Goal: Information Seeking & Learning: Compare options

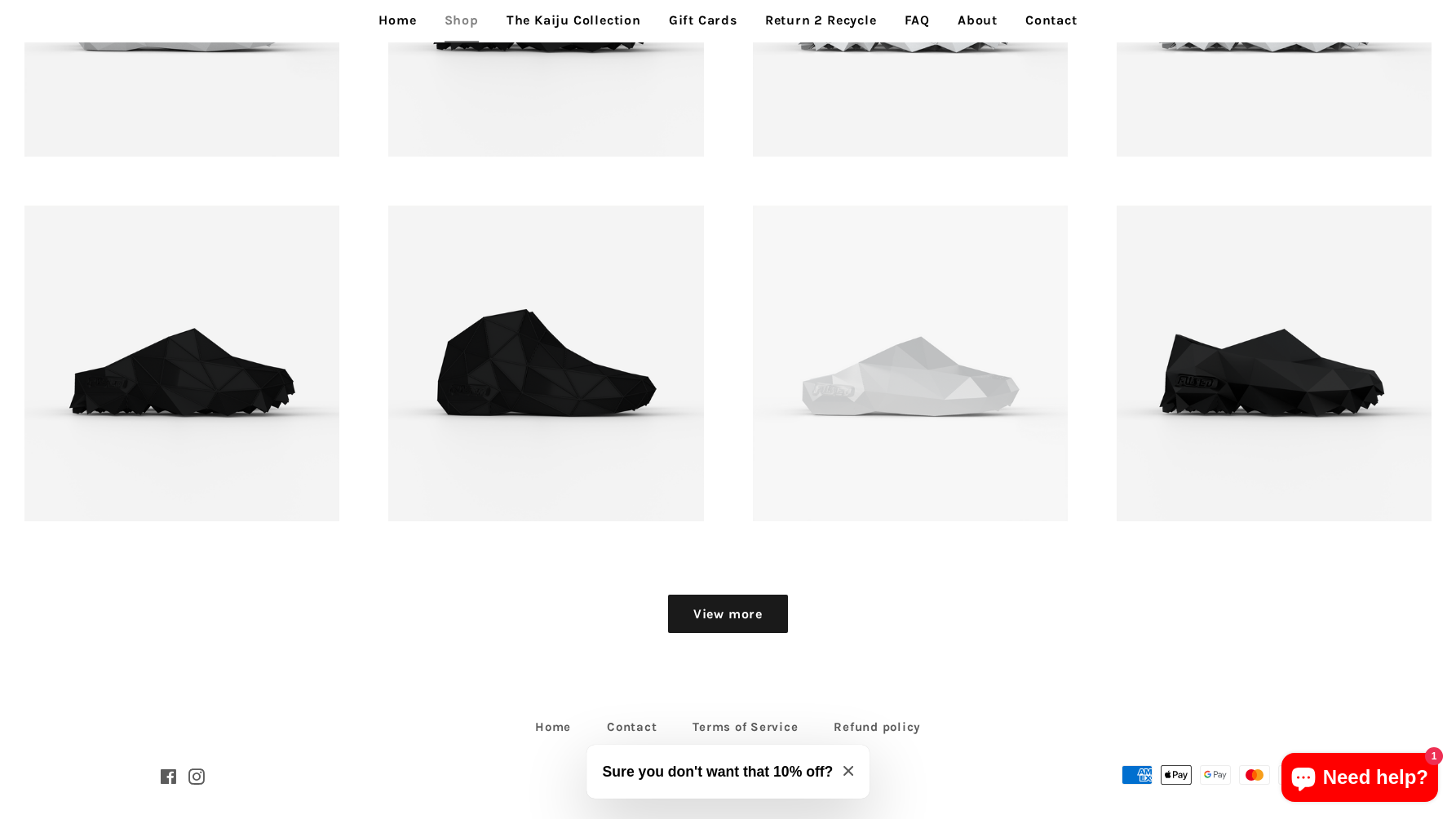
scroll to position [2185, 0]
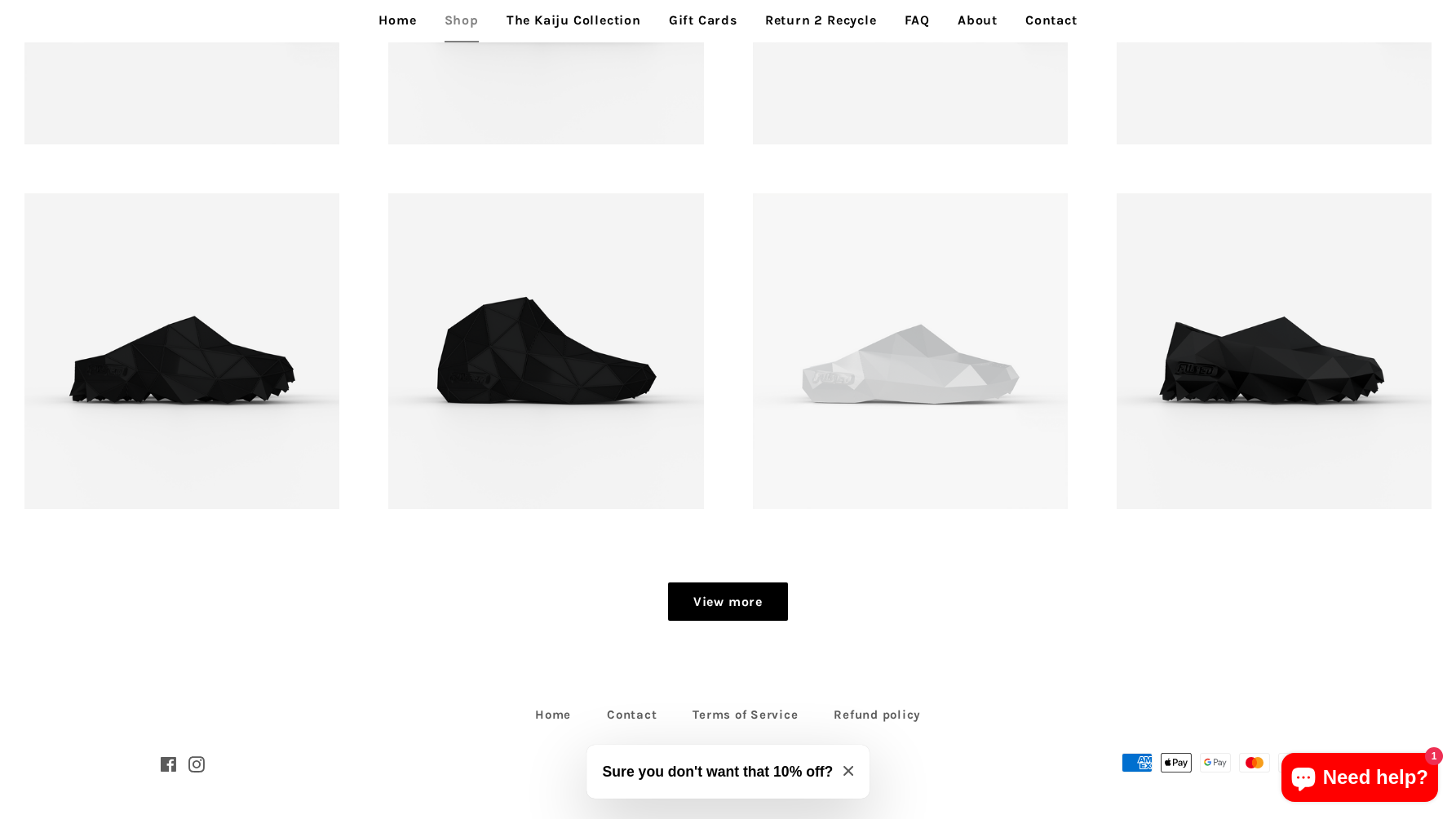
click at [722, 605] on link "View more" at bounding box center [728, 602] width 120 height 39
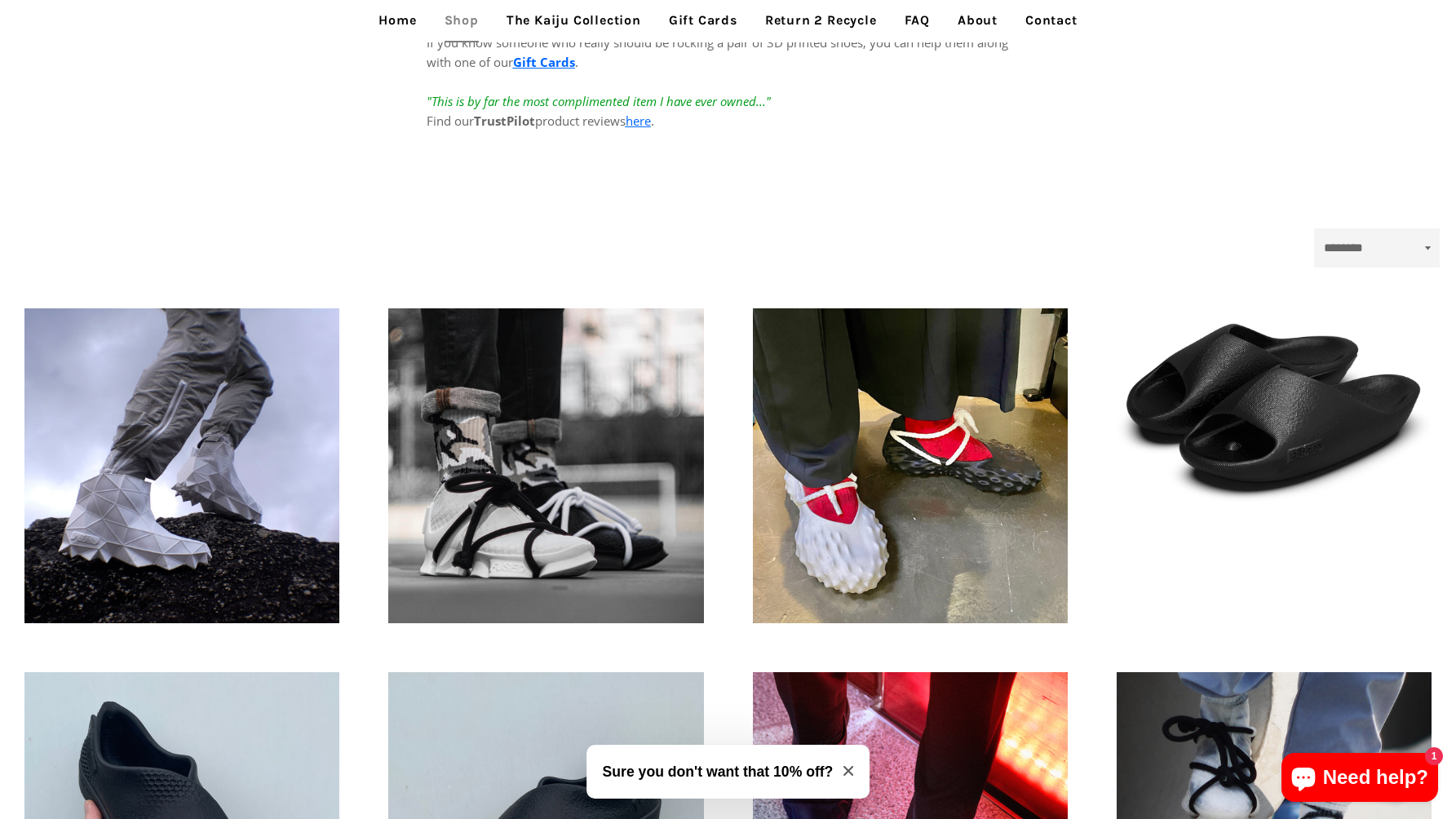
scroll to position [462, 0]
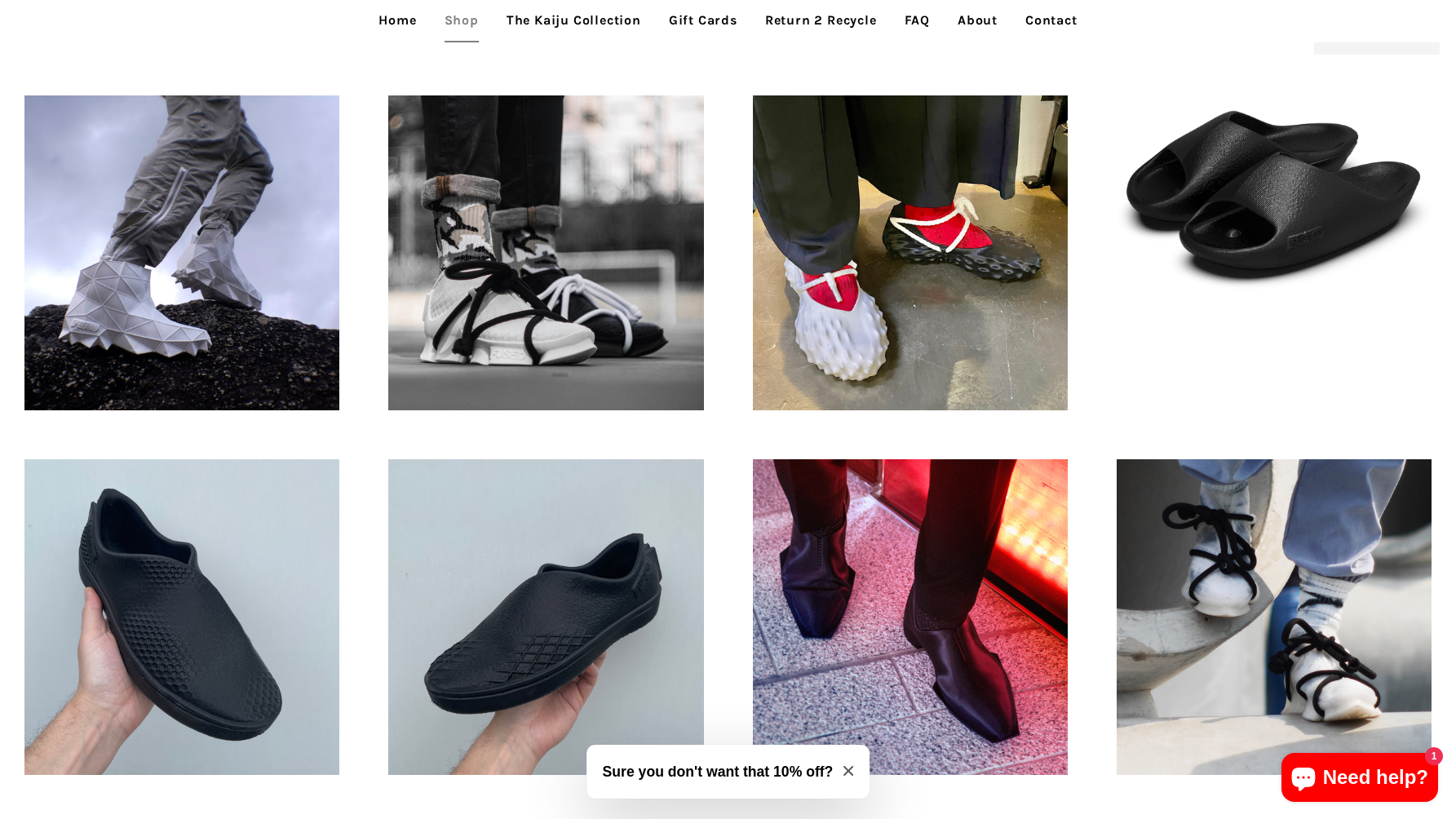
click at [402, 23] on link "Home" at bounding box center [397, 20] width 62 height 41
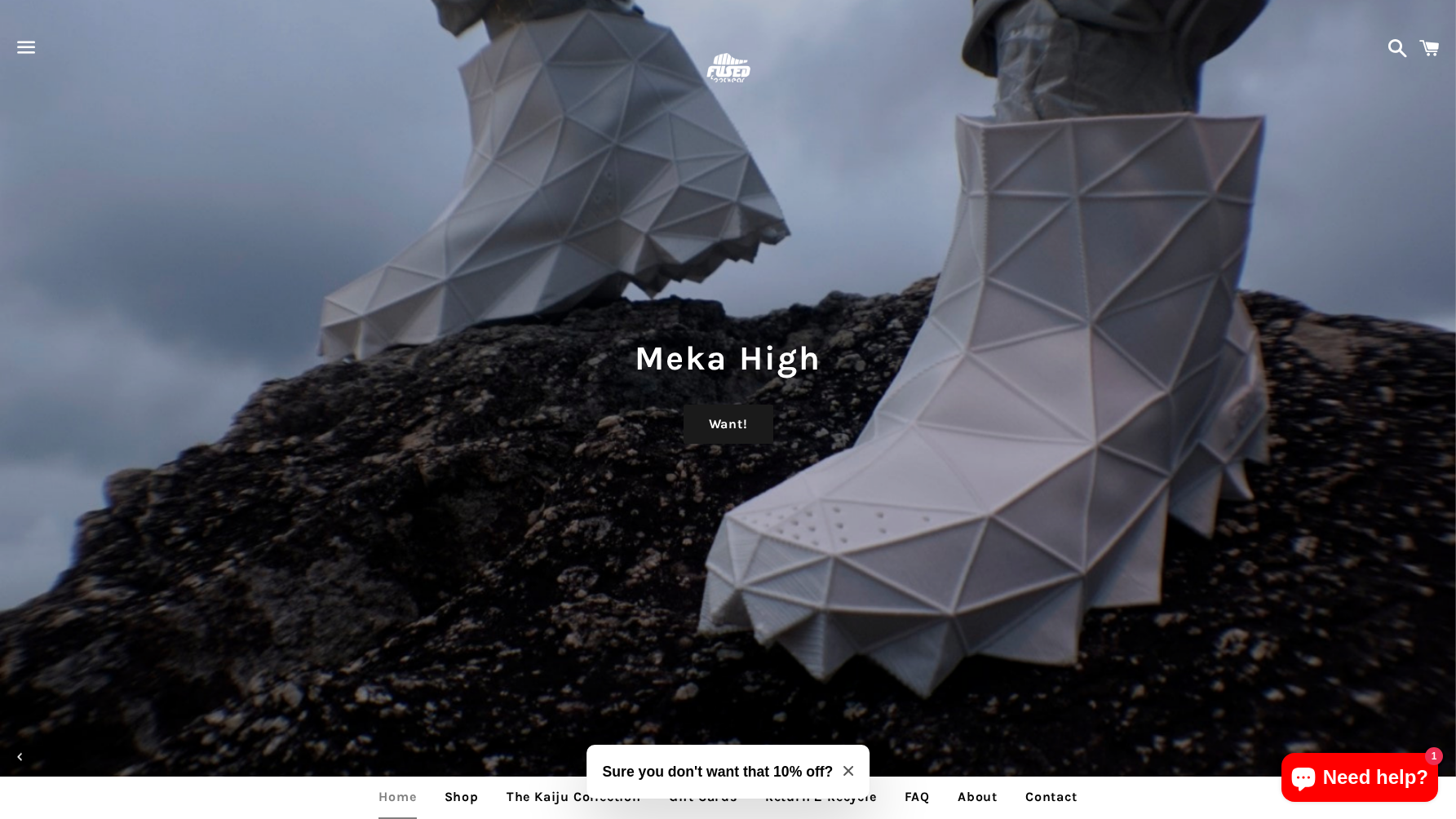
click at [30, 41] on span "button" at bounding box center [26, 47] width 37 height 49
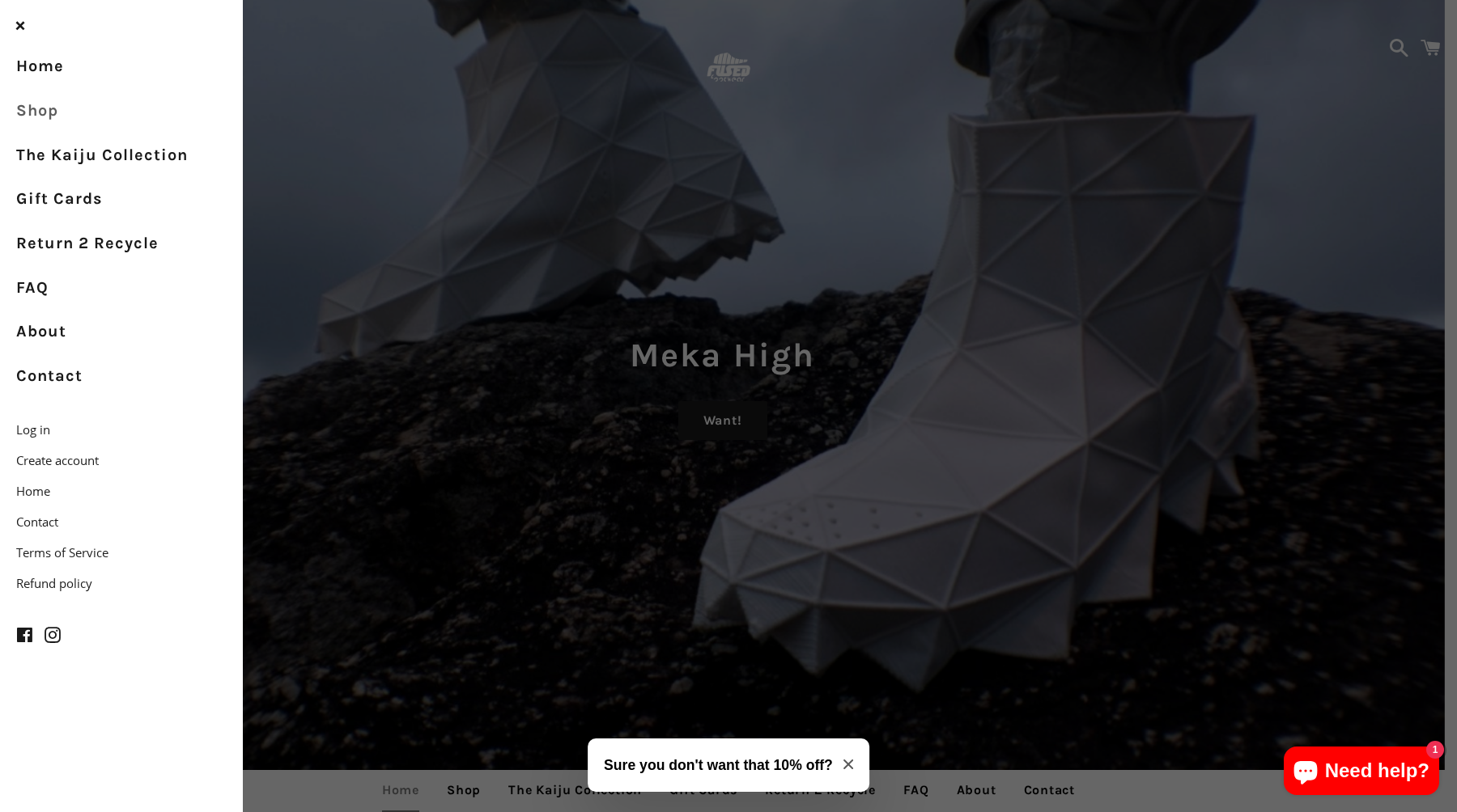
click at [56, 120] on link "Shop" at bounding box center [121, 110] width 243 height 44
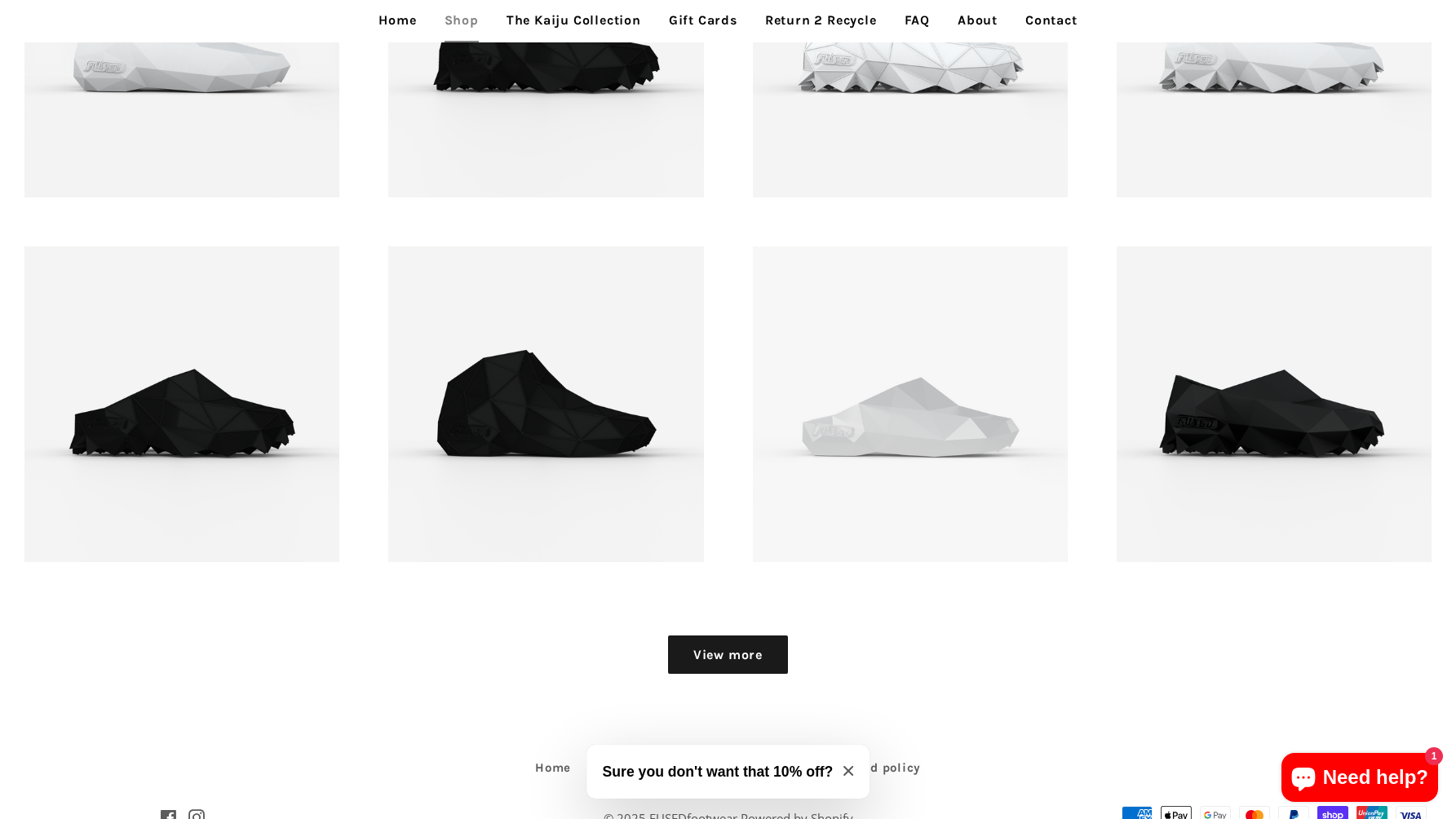
scroll to position [2185, 0]
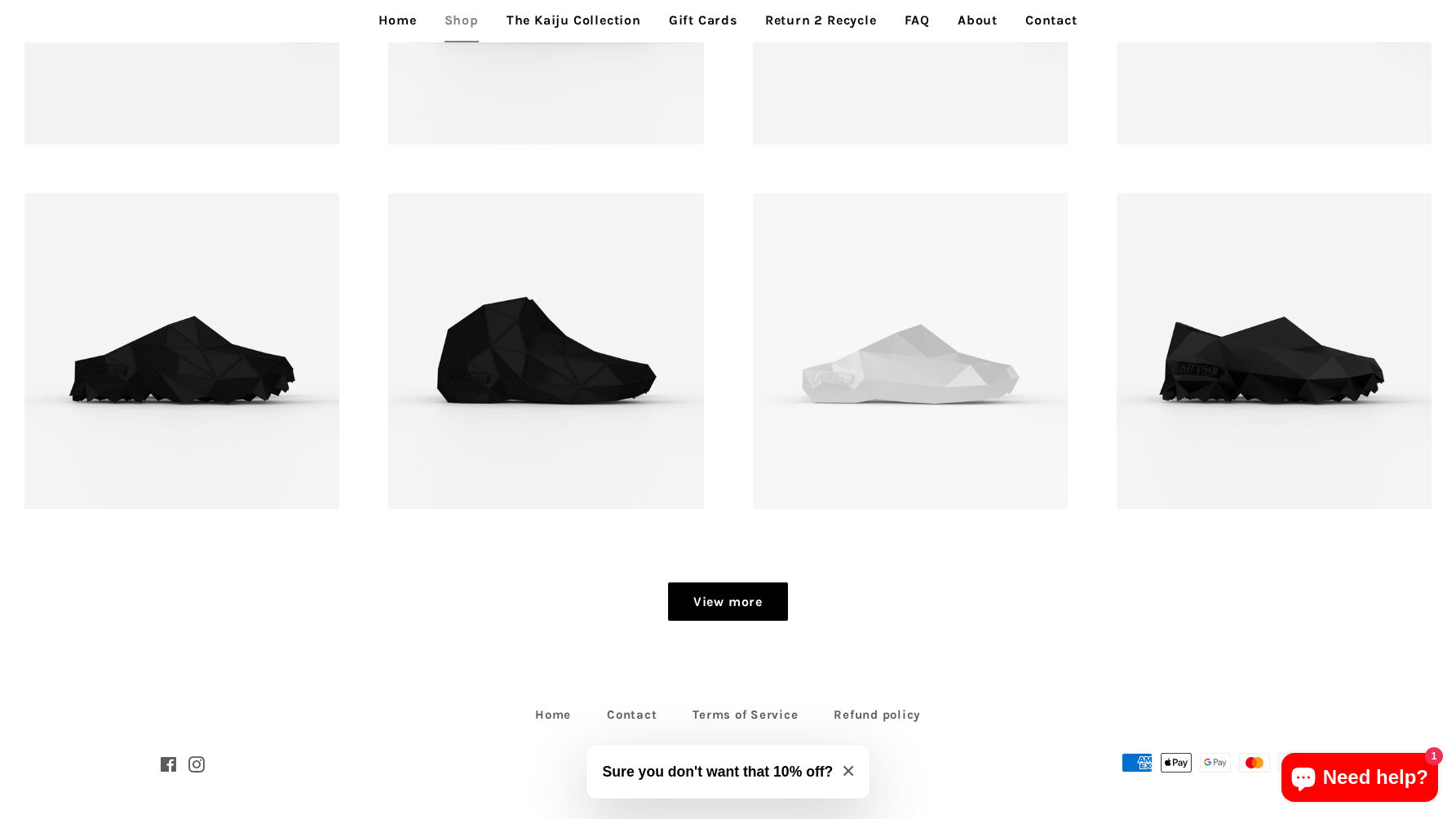
click at [719, 597] on link "View more" at bounding box center [728, 602] width 120 height 39
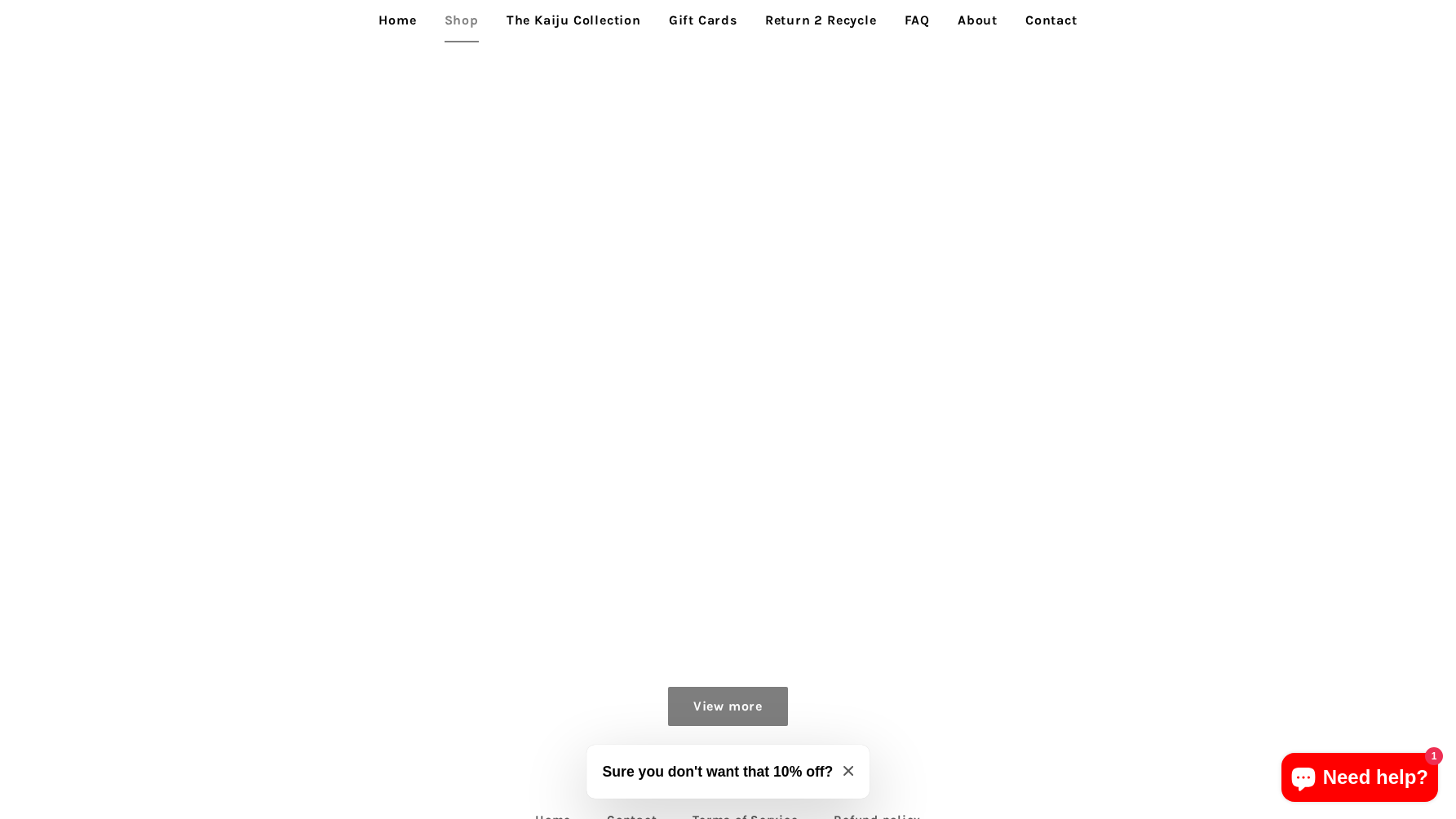
scroll to position [2810, 0]
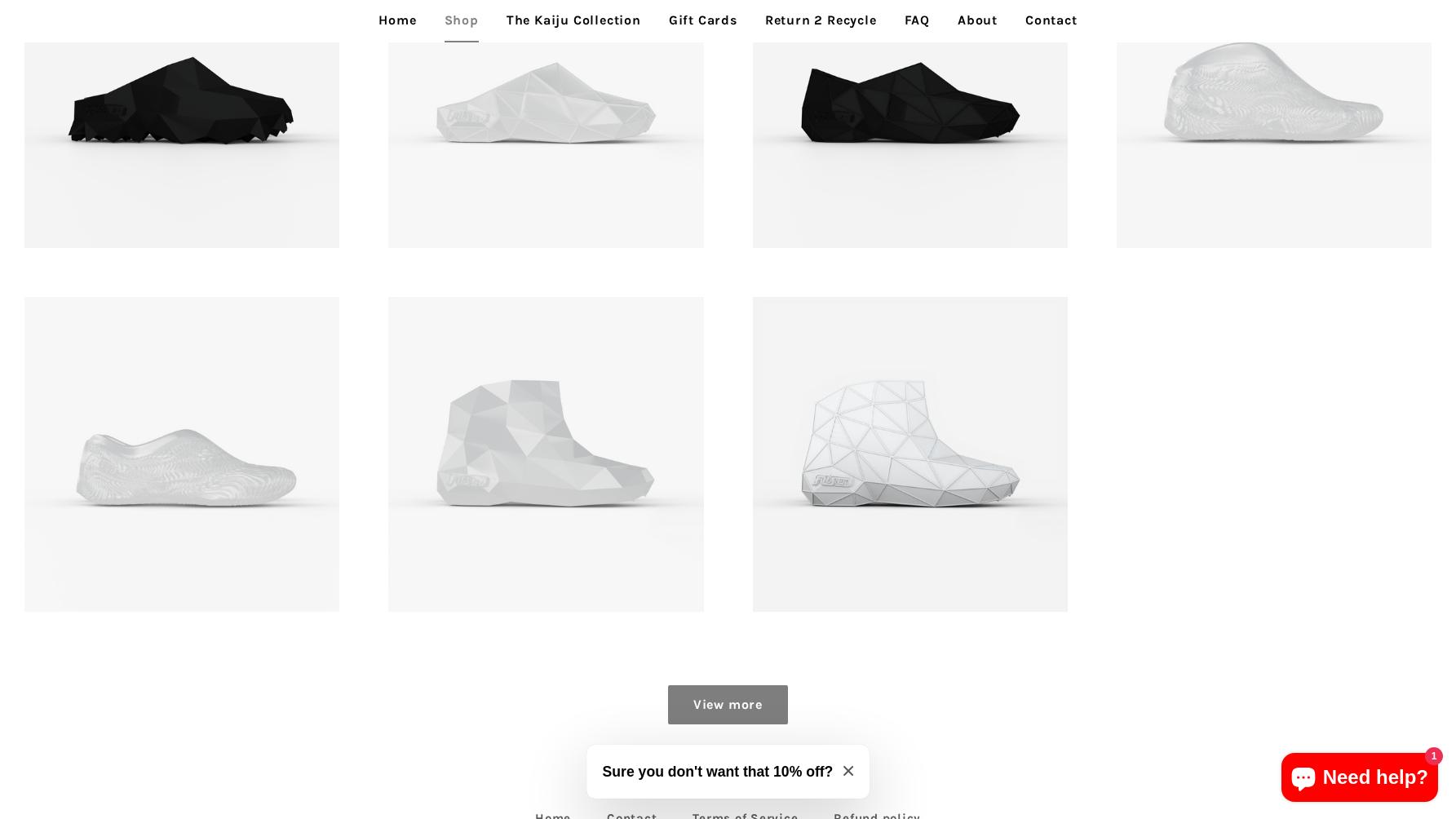
click at [749, 690] on link "View more" at bounding box center [728, 705] width 120 height 39
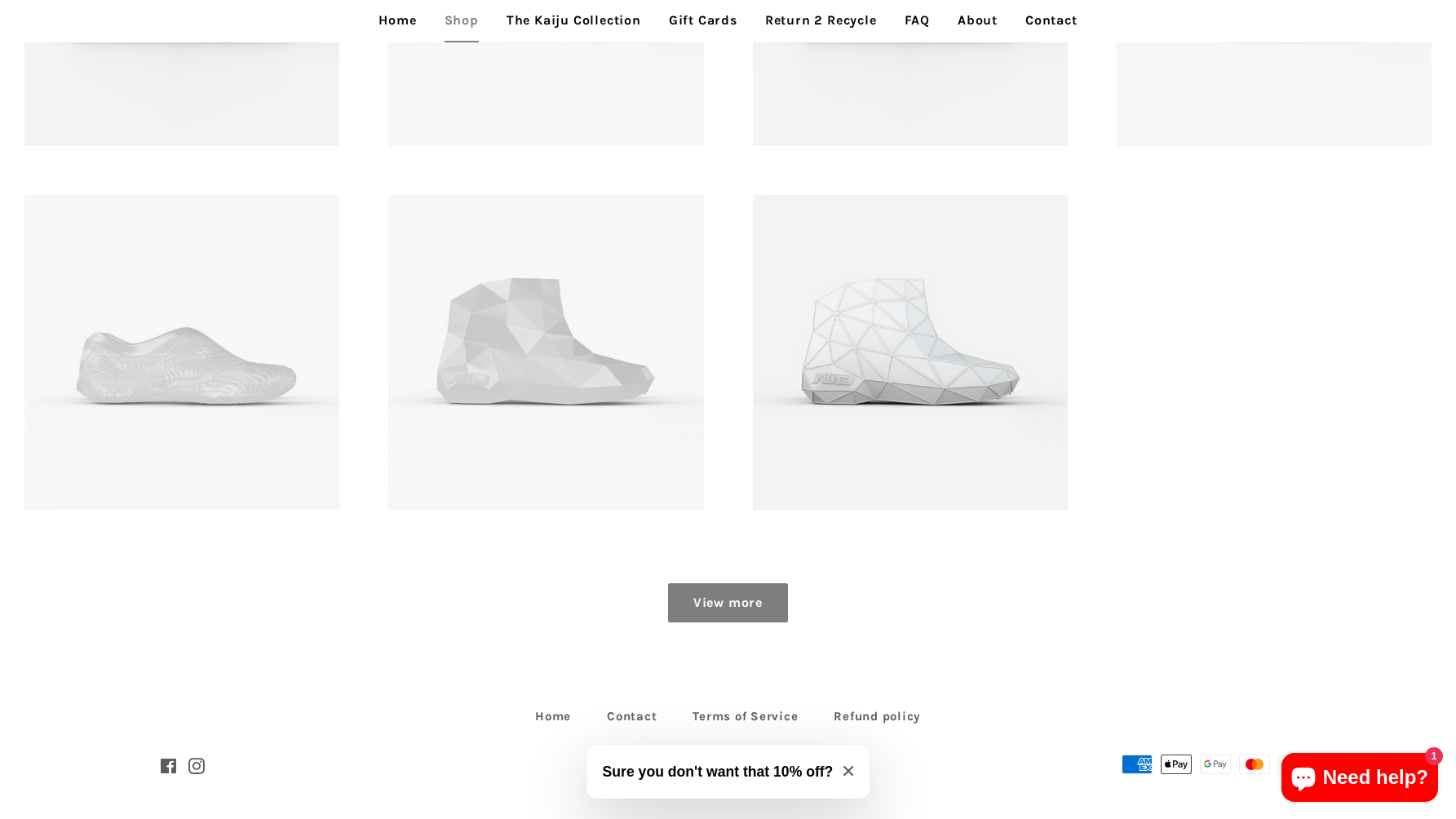
scroll to position [2913, 0]
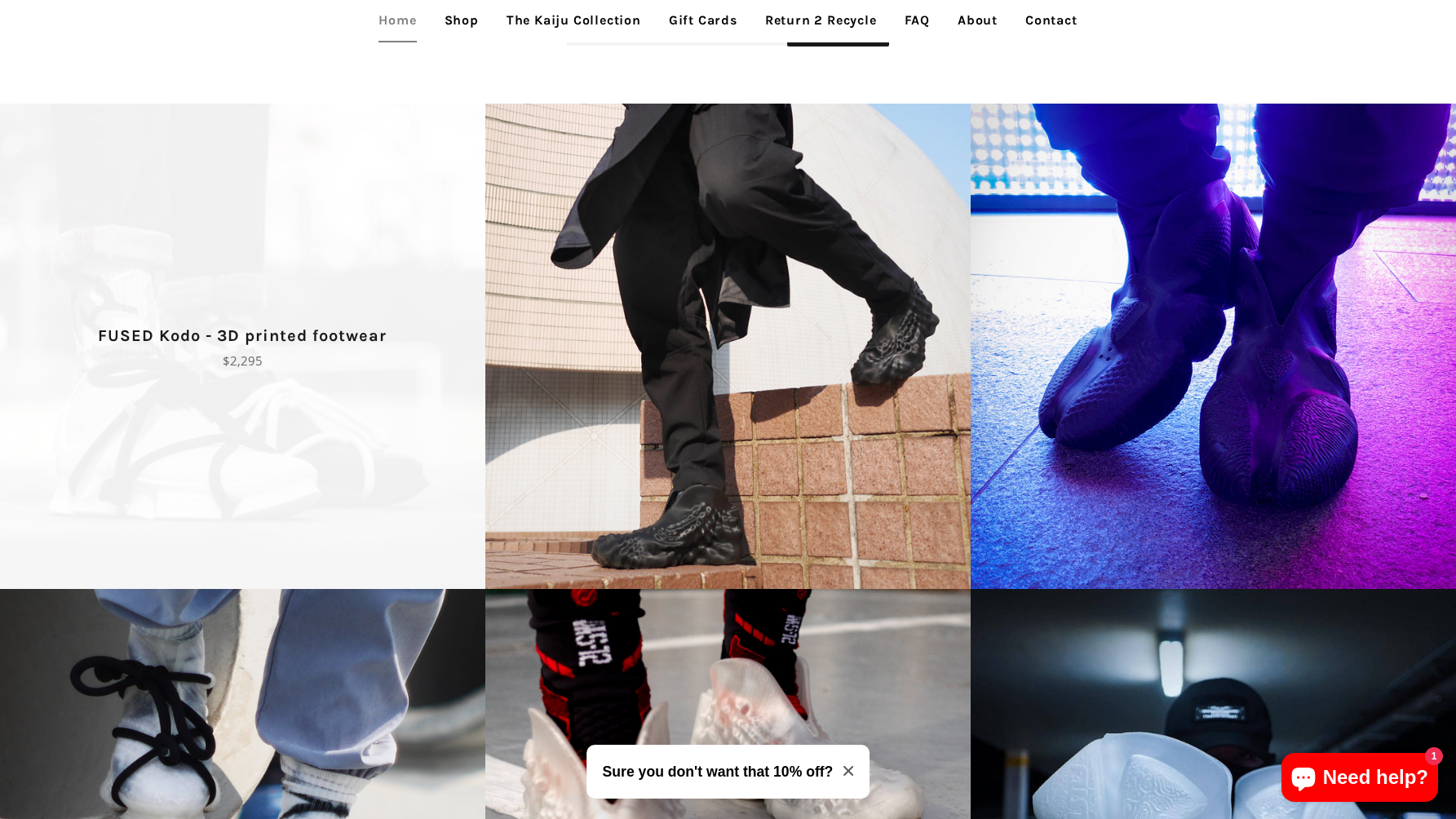
scroll to position [2249, 0]
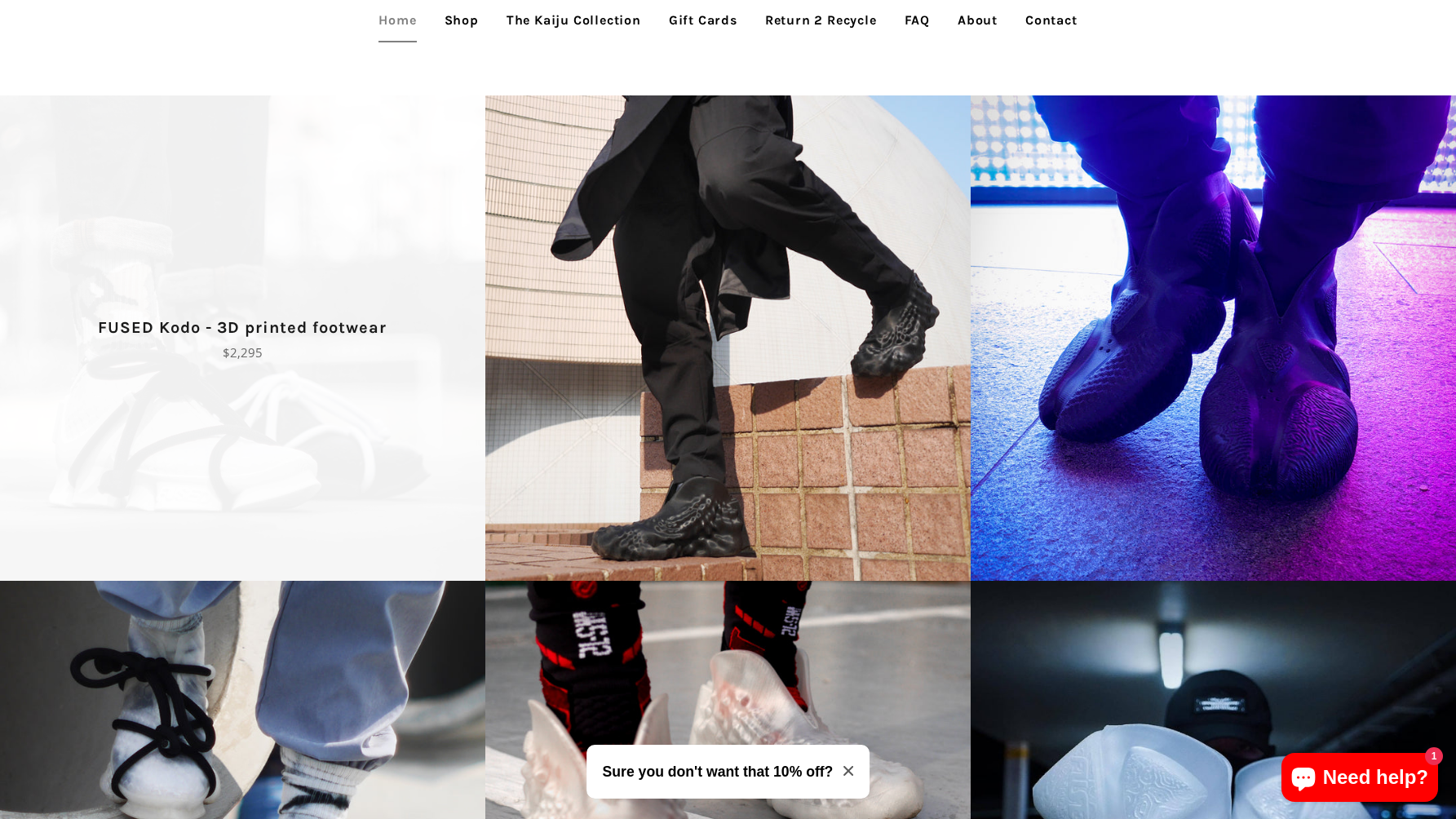
click at [354, 317] on p "FUSED Kodo - 3D printed footwear" at bounding box center [243, 328] width 429 height 26
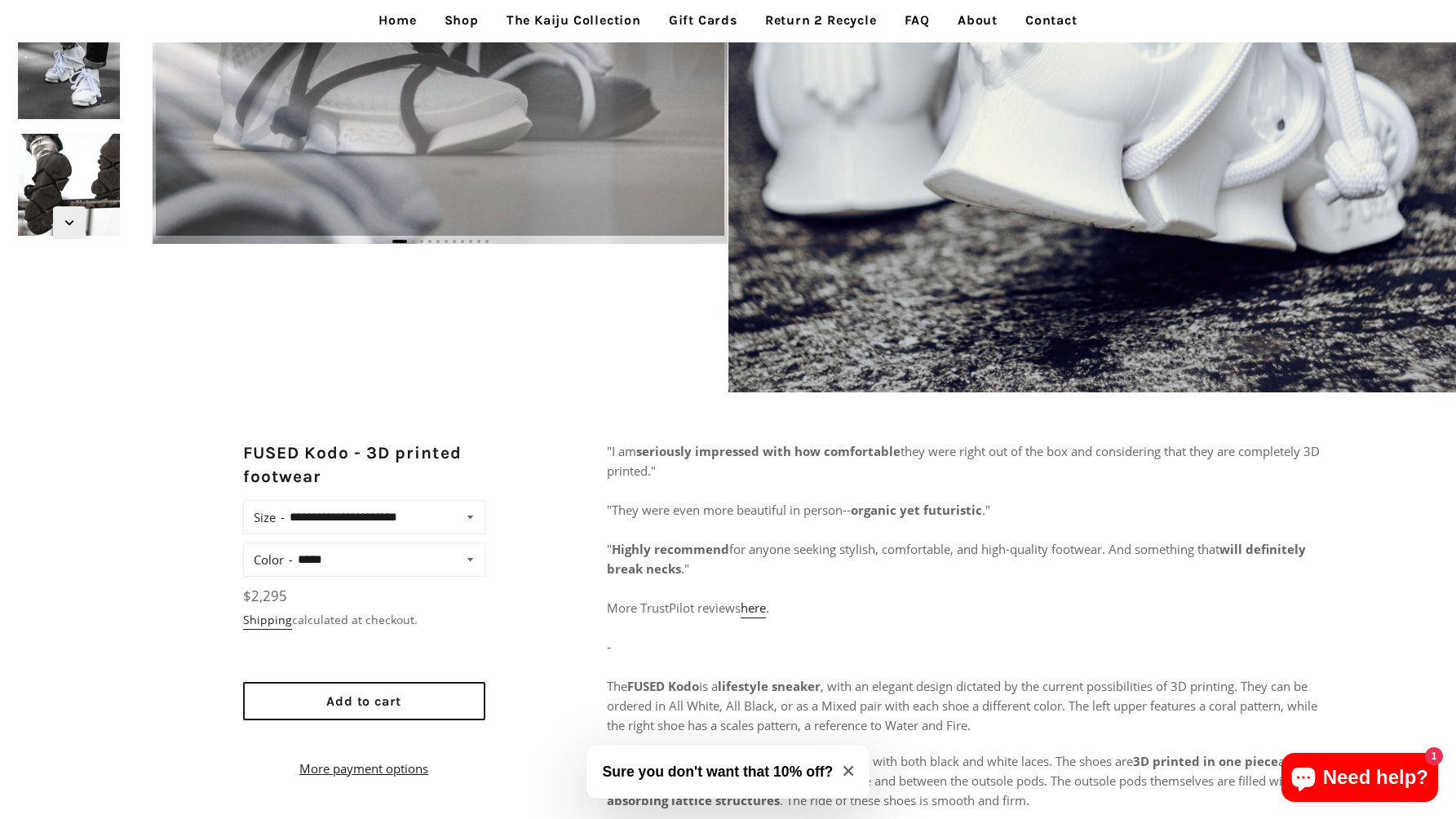
scroll to position [532, 0]
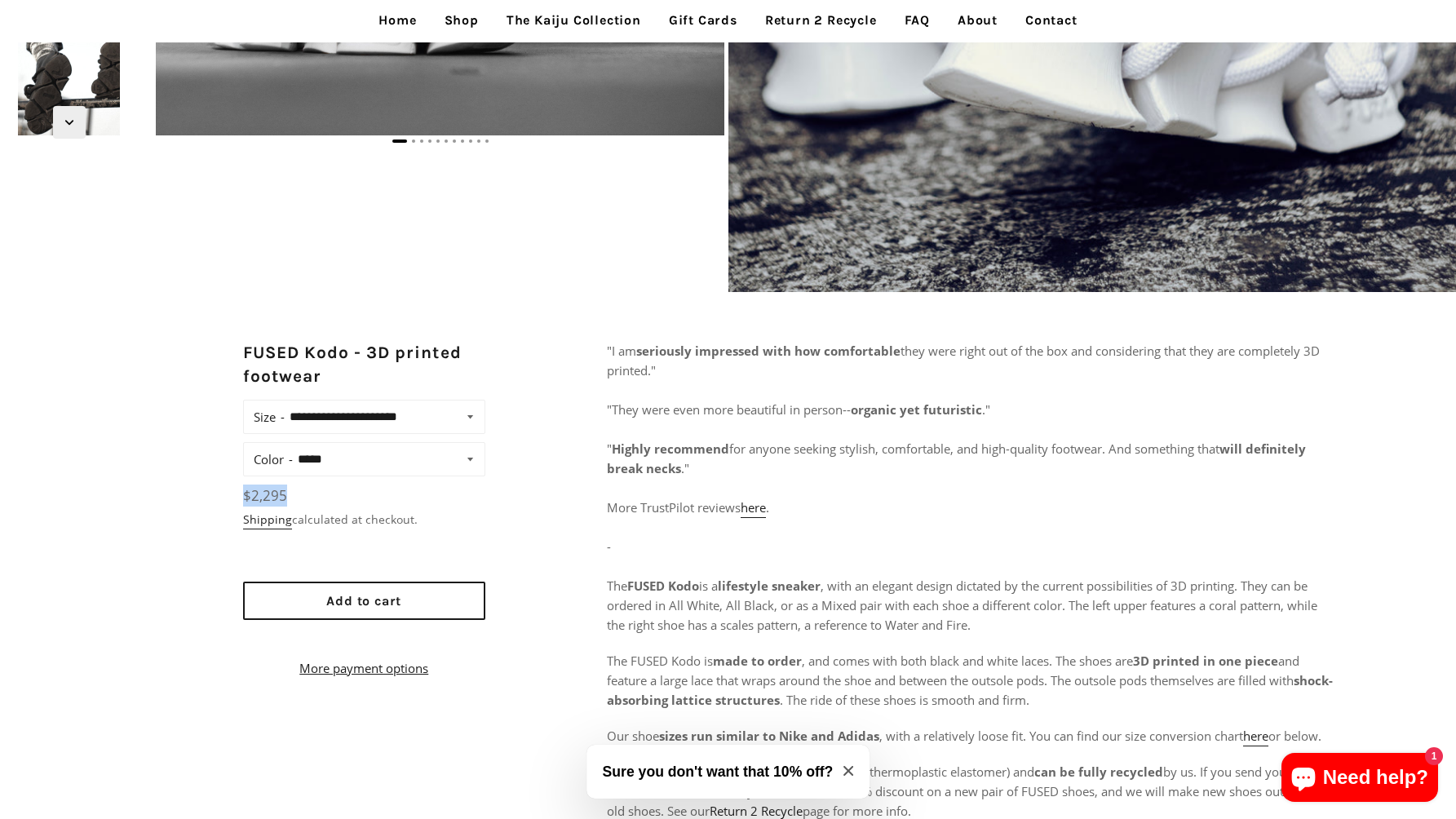
drag, startPoint x: 293, startPoint y: 497, endPoint x: 202, endPoint y: 485, distance: 91.8
click at [203, 485] on div "**********" at bounding box center [728, 724] width 1456 height 767
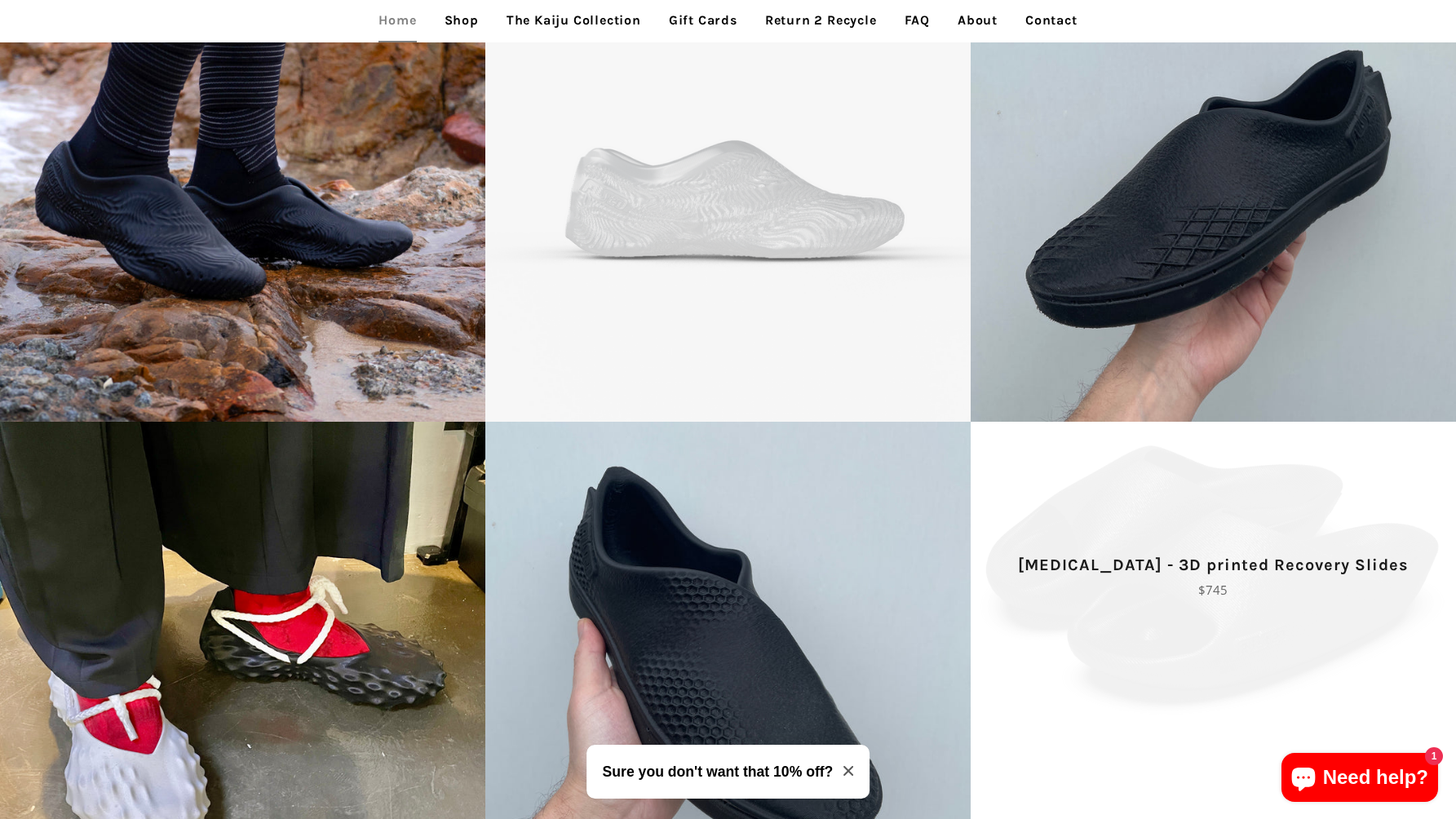
scroll to position [3885, 0]
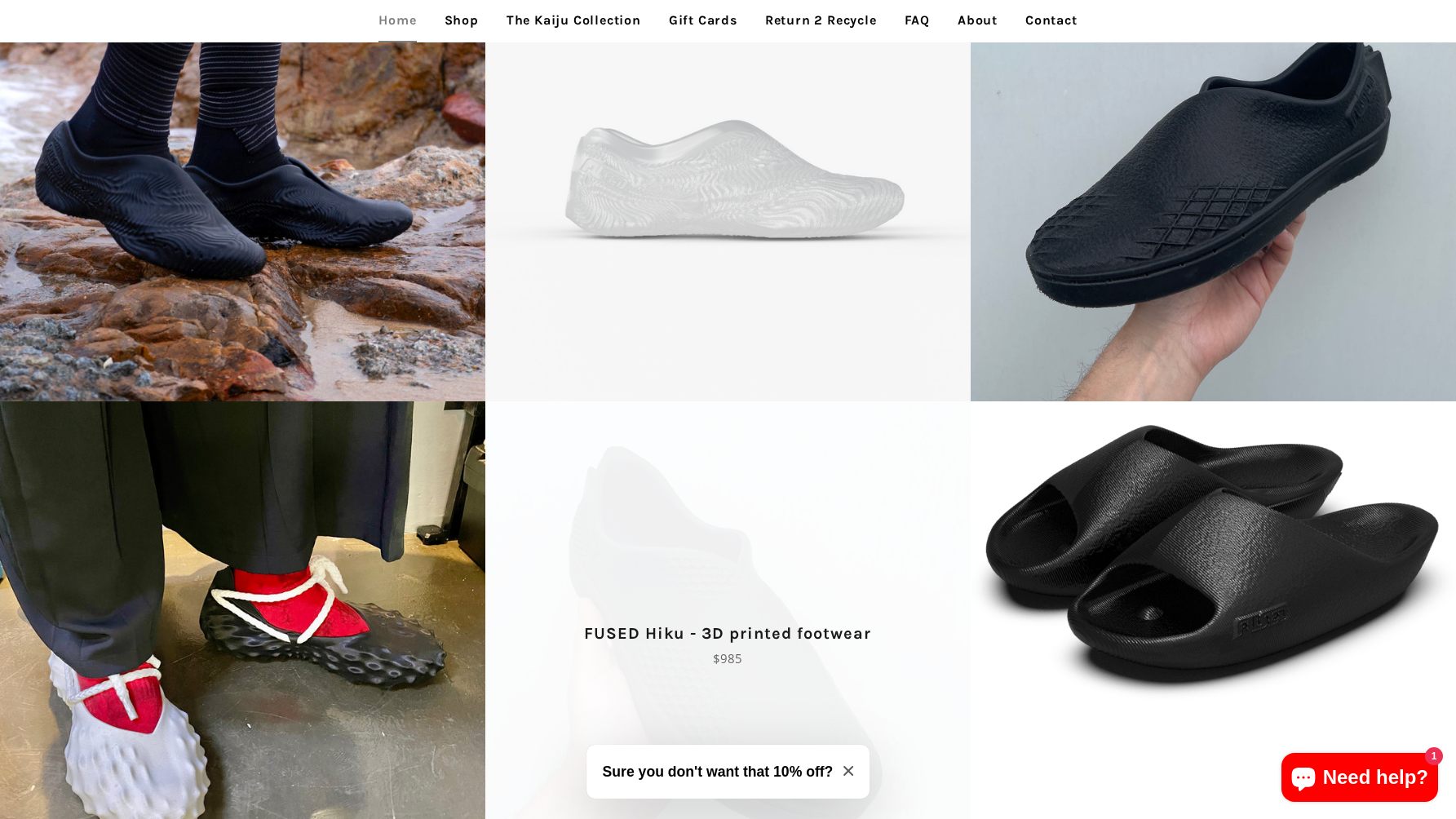
click at [745, 559] on span "FUSED Hiku - 3D printed footwear Regular price $985" at bounding box center [728, 645] width 486 height 486
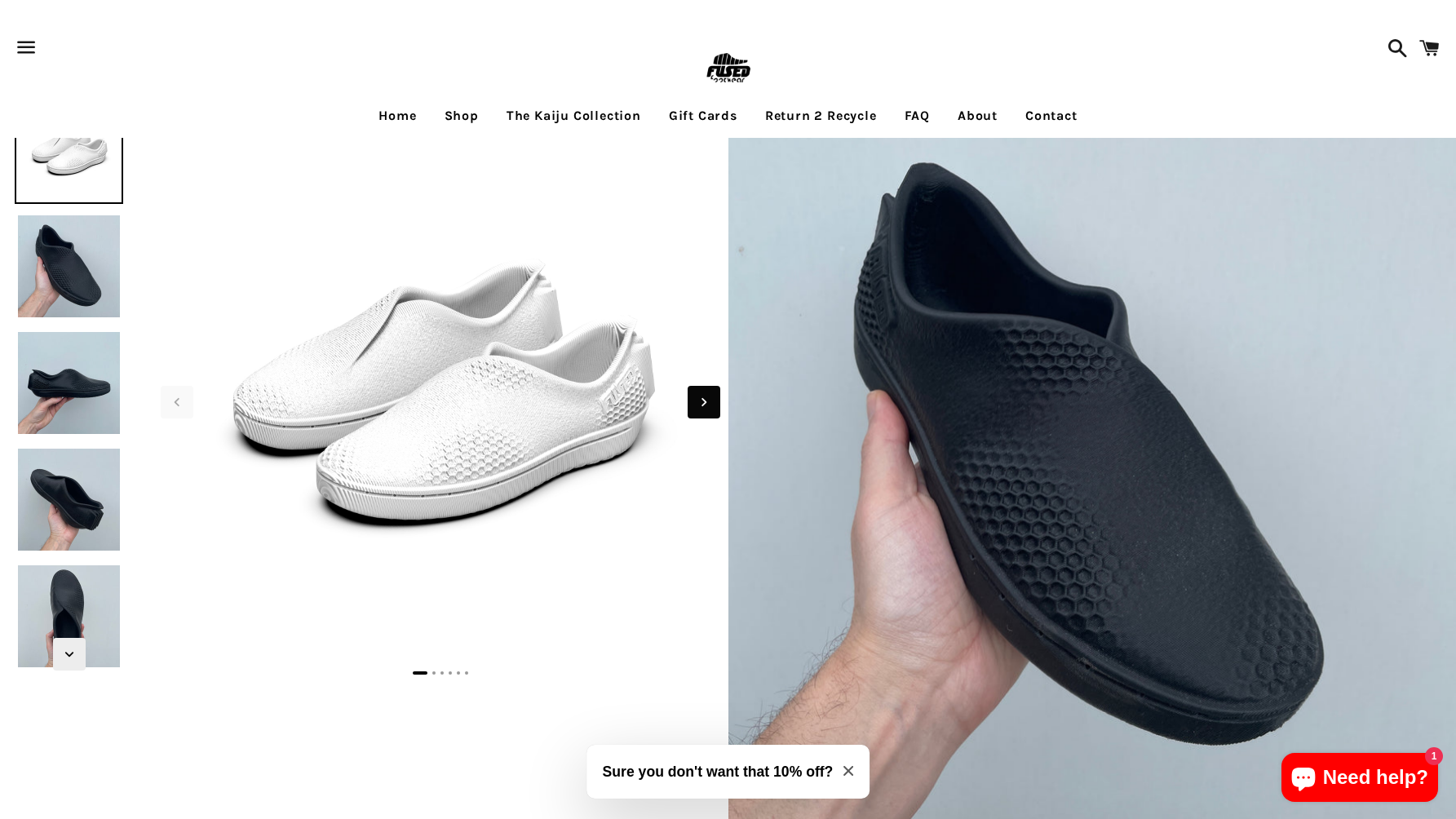
click at [705, 407] on icon "Next slide" at bounding box center [704, 402] width 18 height 18
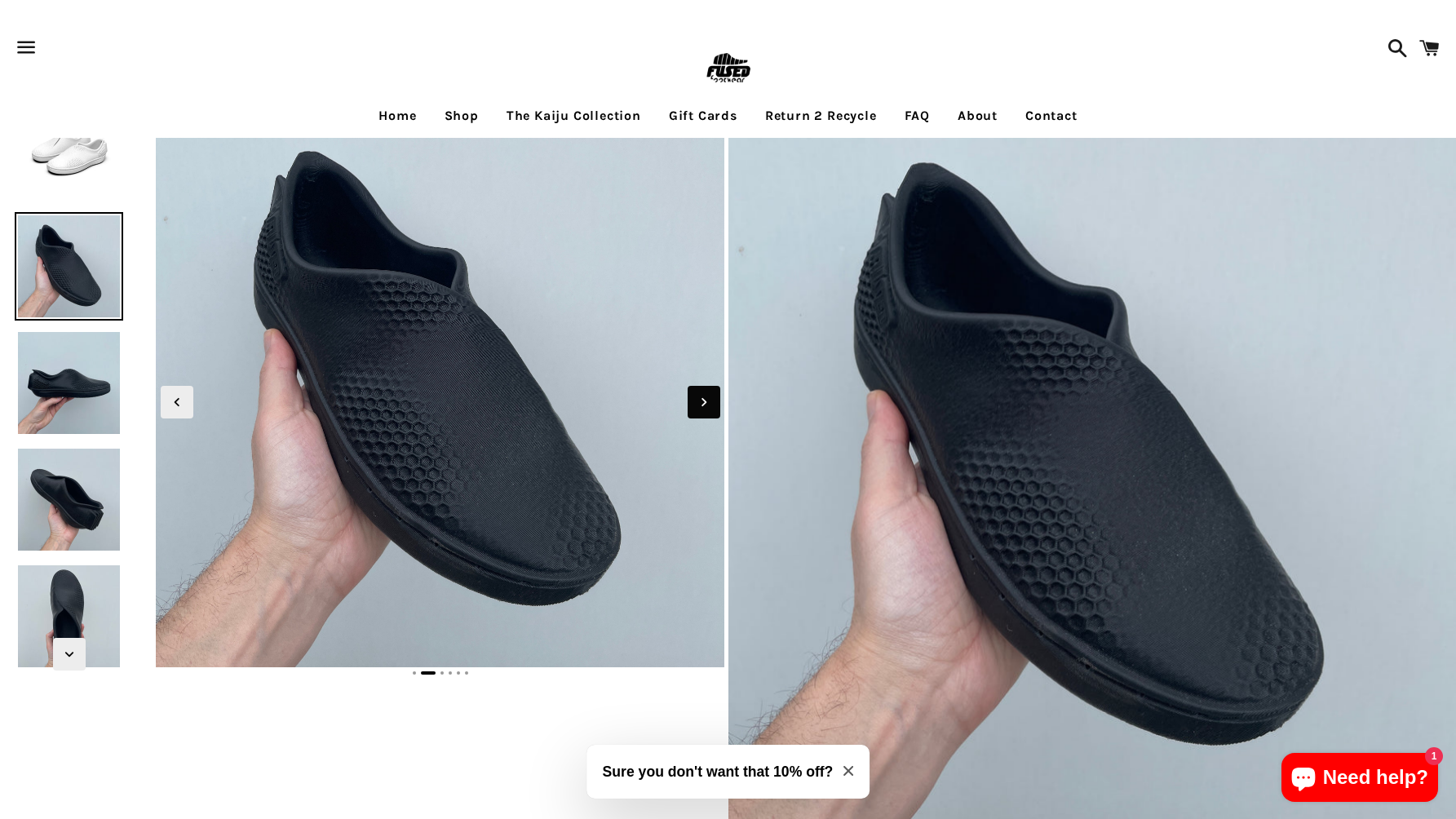
click at [705, 407] on icon "Next slide" at bounding box center [704, 402] width 18 height 18
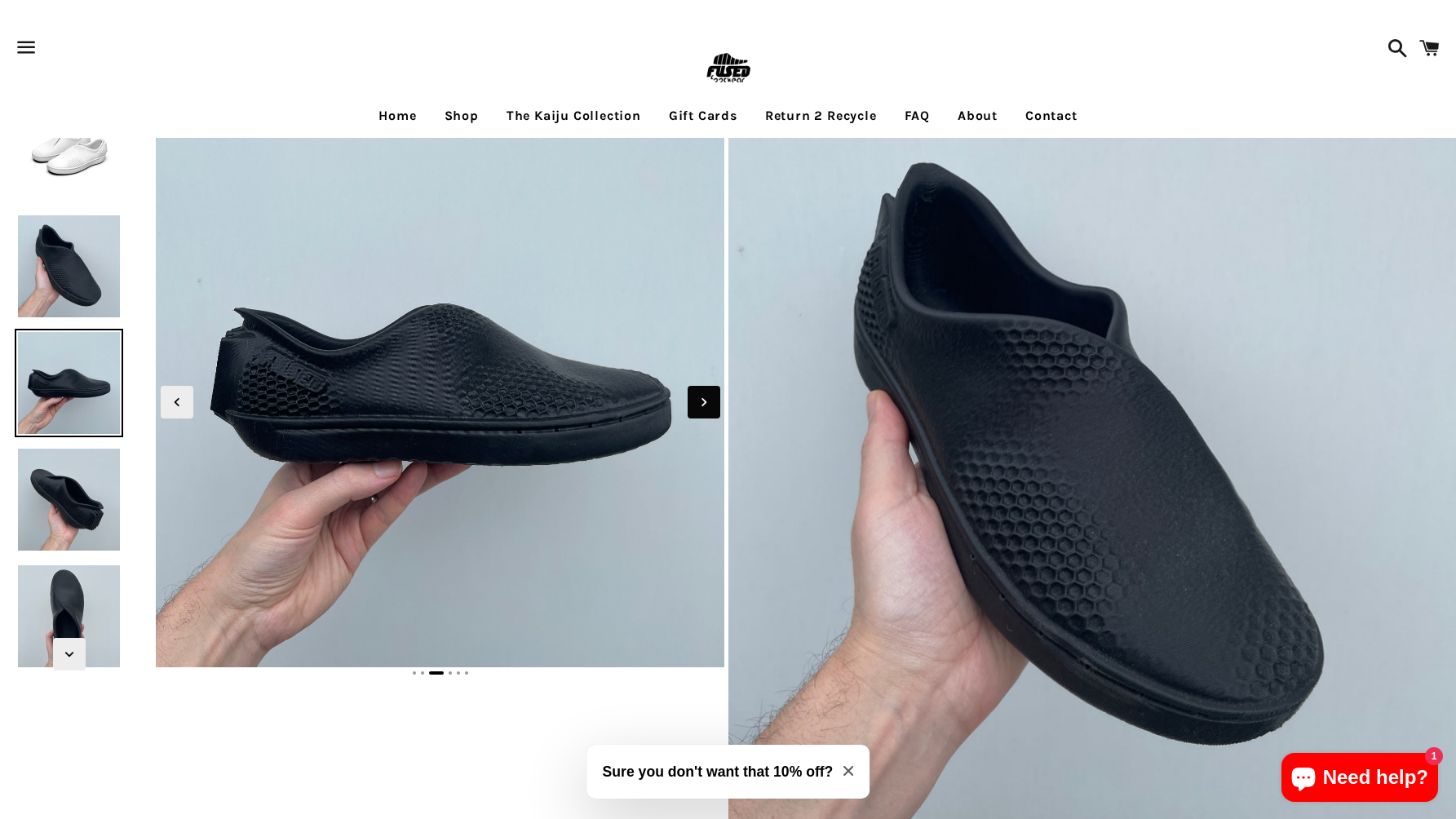
click at [705, 407] on icon "Next slide" at bounding box center [704, 402] width 18 height 18
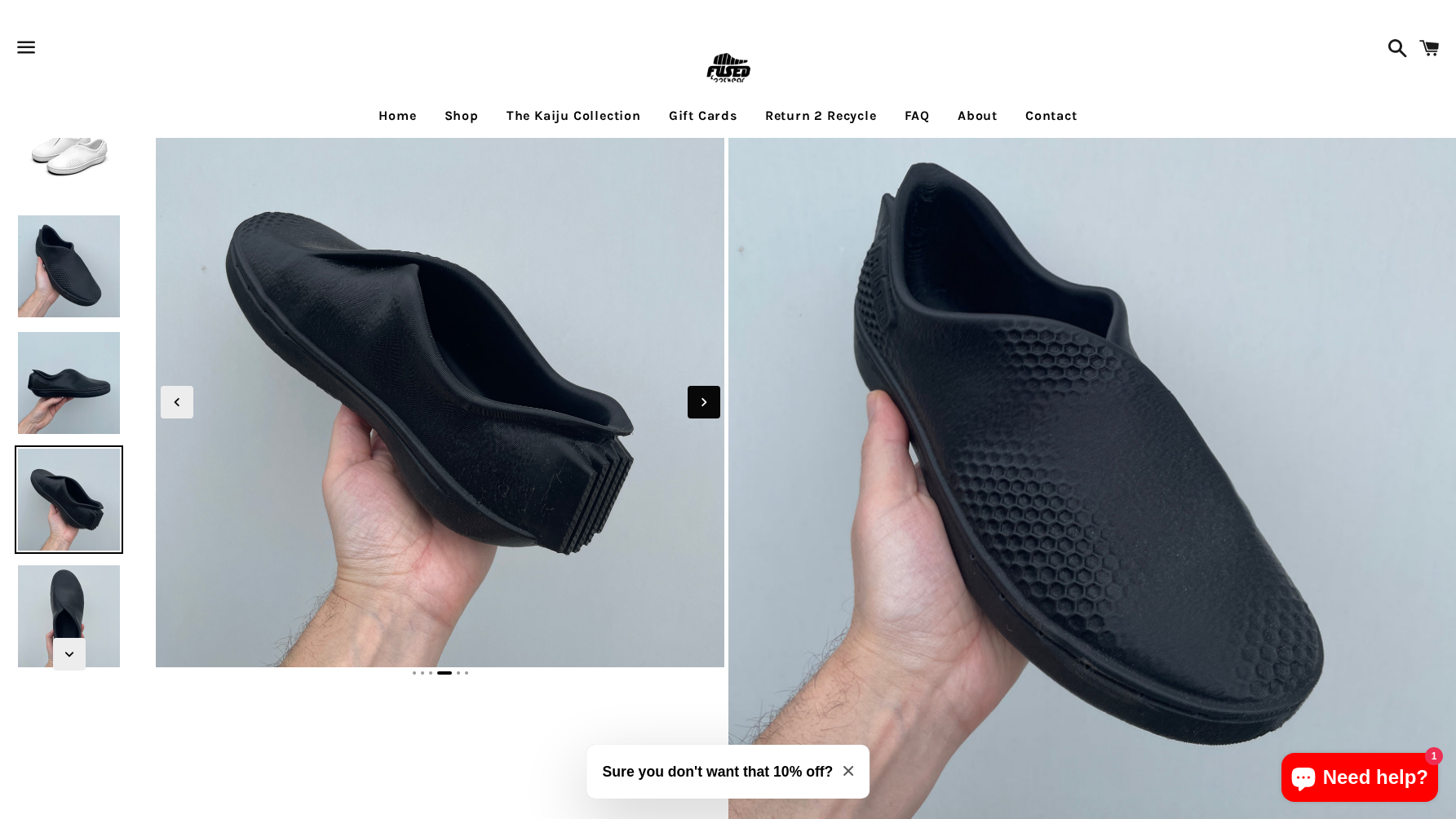
click at [705, 407] on icon "Next slide" at bounding box center [704, 402] width 18 height 18
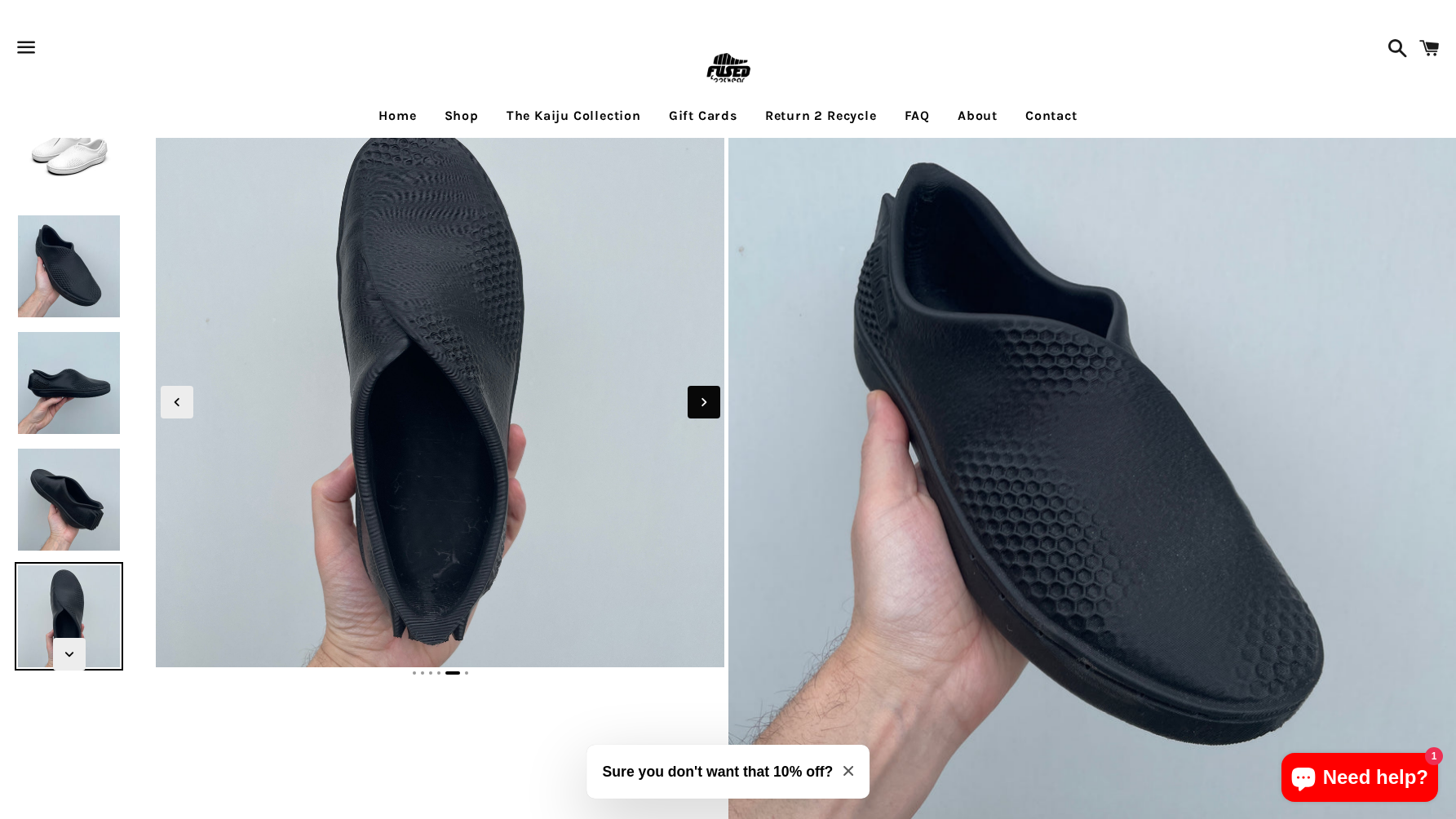
click at [705, 407] on icon "Next slide" at bounding box center [704, 402] width 18 height 18
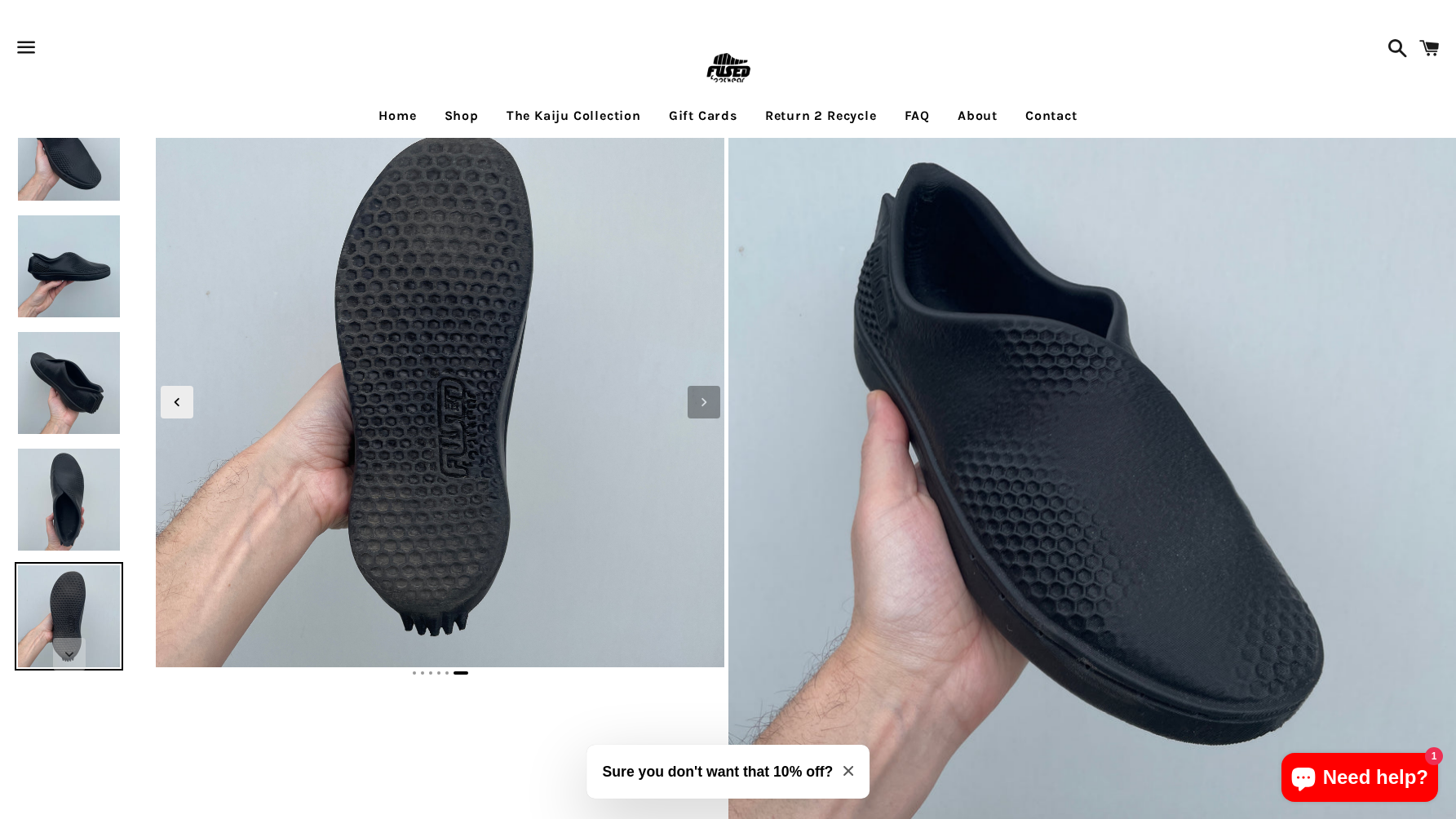
click at [705, 407] on icon "Next slide" at bounding box center [704, 402] width 18 height 18
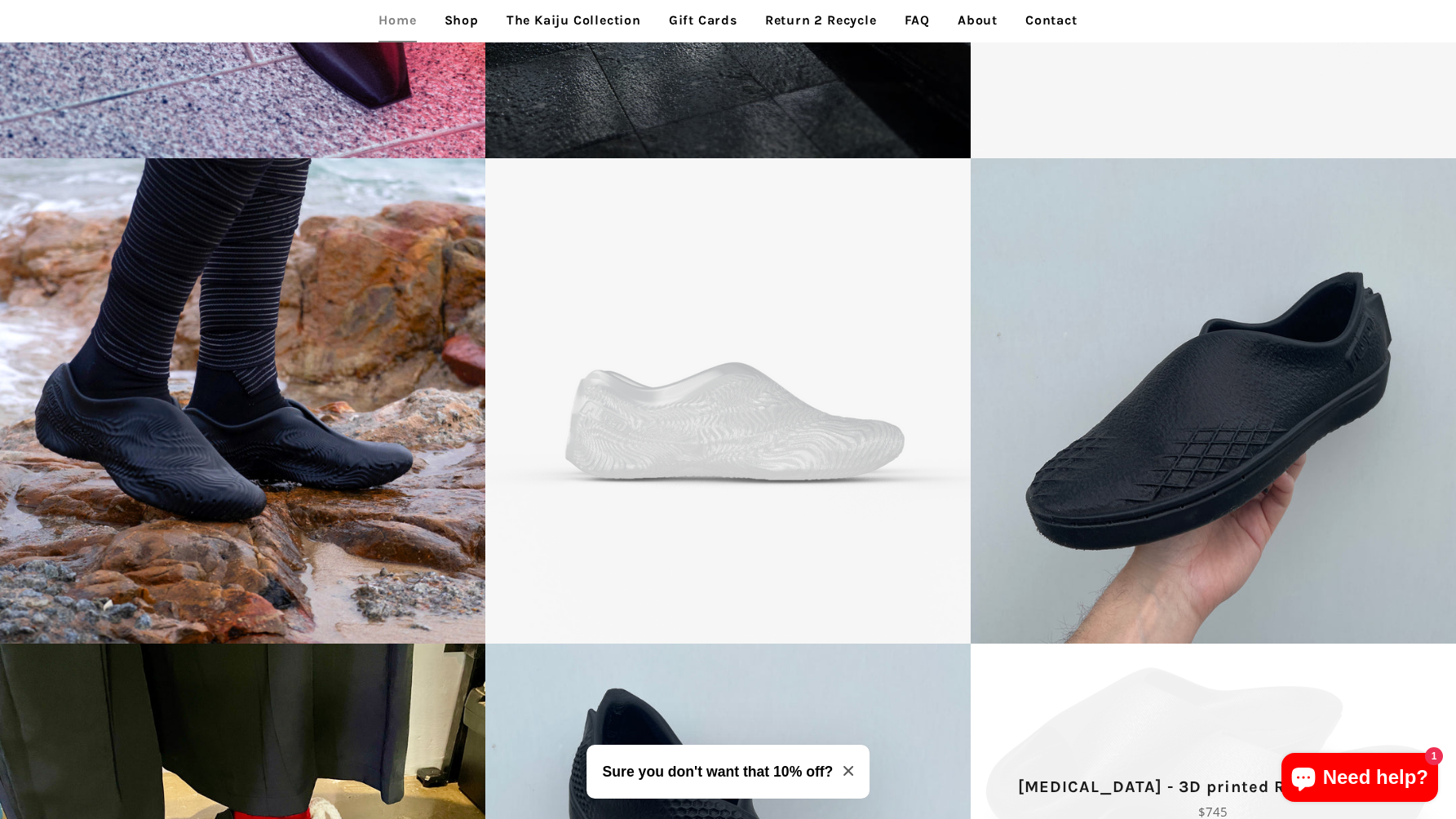
scroll to position [3621, 0]
